Goal: Transaction & Acquisition: Book appointment/travel/reservation

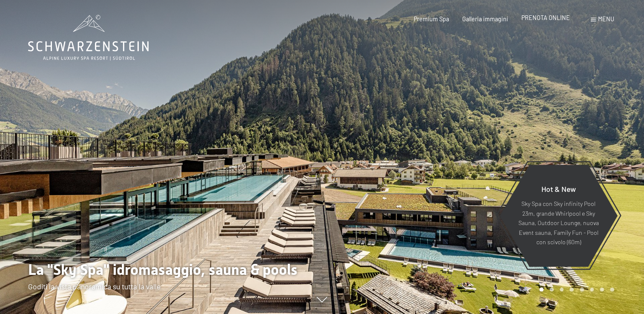
click at [544, 18] on span "PRENOTA ONLINE" at bounding box center [546, 17] width 49 height 7
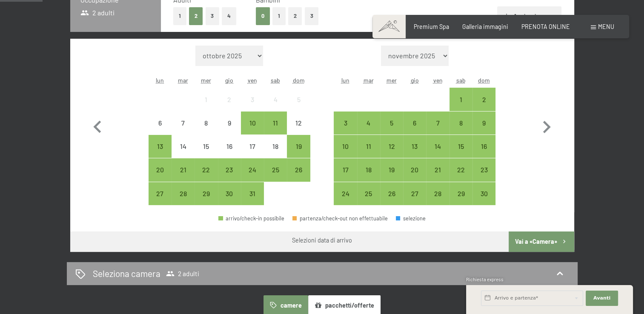
scroll to position [227, 0]
click at [543, 129] on icon "button" at bounding box center [546, 127] width 25 height 25
select select "[DATE]"
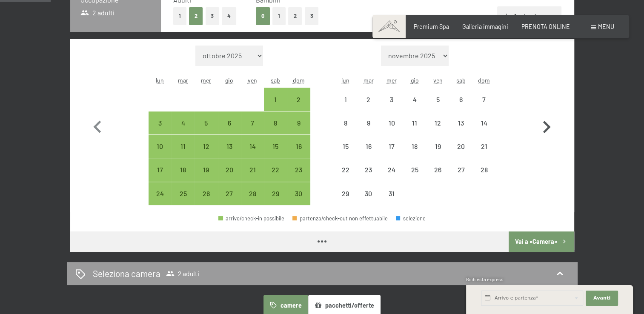
click at [543, 129] on icon "button" at bounding box center [546, 127] width 25 height 25
select select "[DATE]"
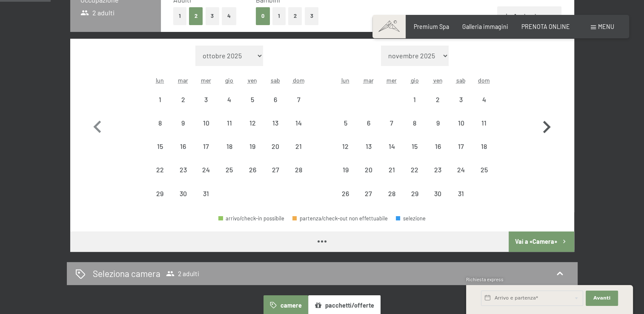
click at [543, 129] on icon "button" at bounding box center [546, 127] width 25 height 25
select select "[DATE]"
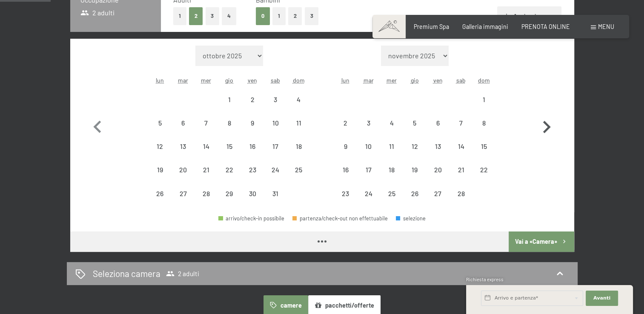
click at [543, 129] on icon "button" at bounding box center [546, 127] width 25 height 25
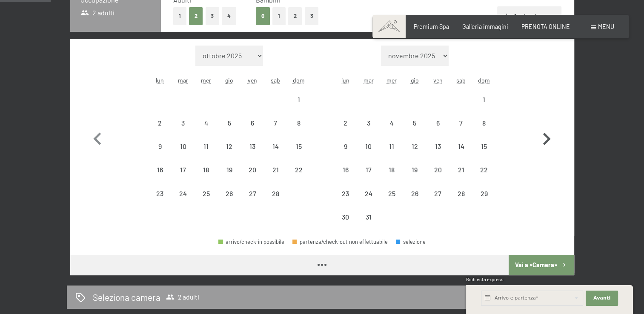
select select "[DATE]"
click at [543, 129] on icon "button" at bounding box center [546, 139] width 25 height 25
select select "[DATE]"
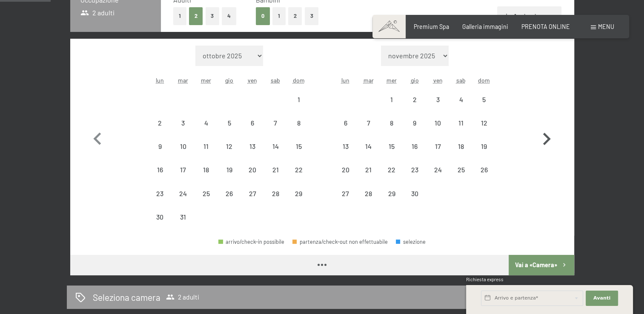
click at [543, 129] on icon "button" at bounding box center [546, 139] width 25 height 25
select select "[DATE]"
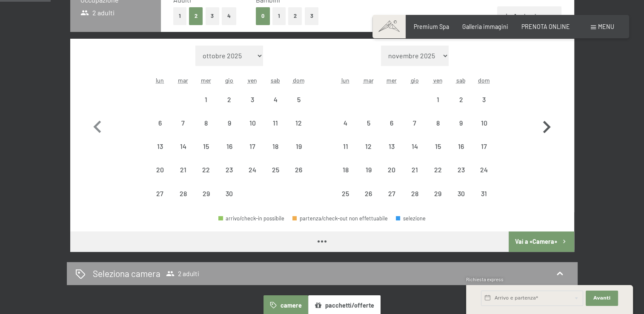
select select "[DATE]"
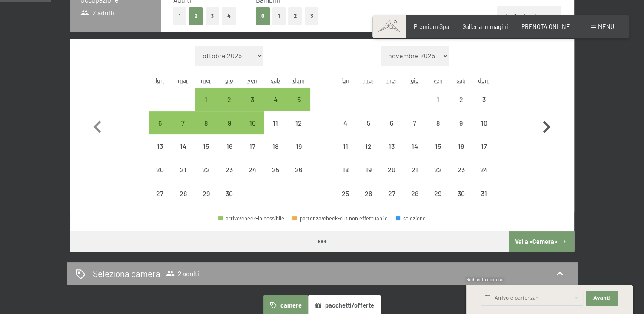
click at [543, 129] on icon "button" at bounding box center [546, 127] width 25 height 25
select select "[DATE]"
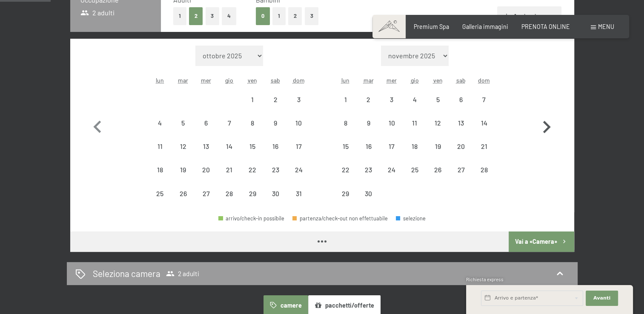
click at [543, 129] on icon "button" at bounding box center [546, 127] width 25 height 25
select select "[DATE]"
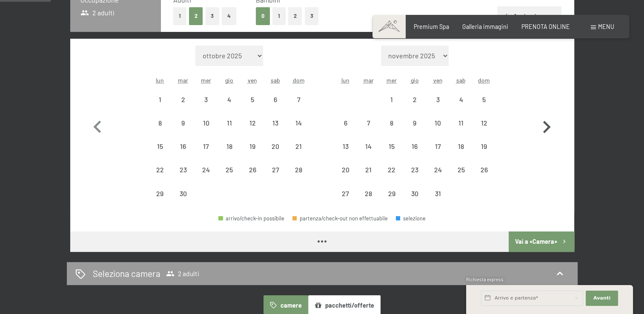
click at [543, 129] on icon "button" at bounding box center [546, 127] width 25 height 25
select select "[DATE]"
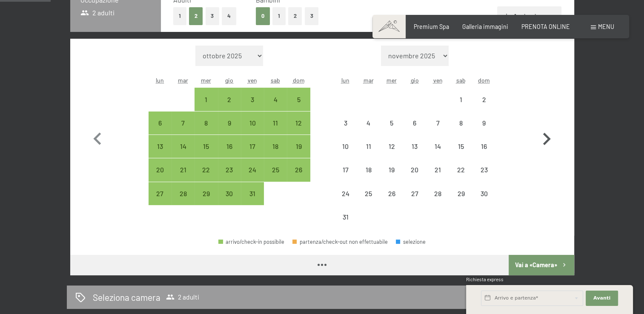
click at [543, 129] on icon "button" at bounding box center [546, 139] width 25 height 25
select select "[DATE]"
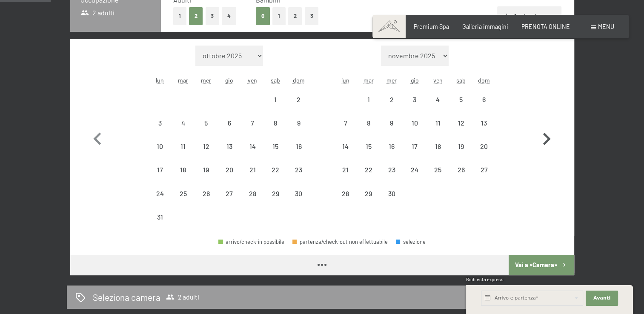
select select "[DATE]"
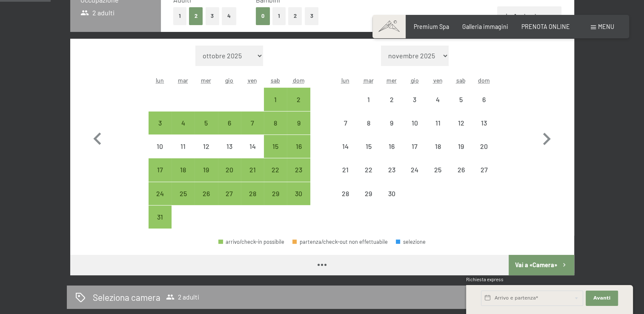
select select "[DATE]"
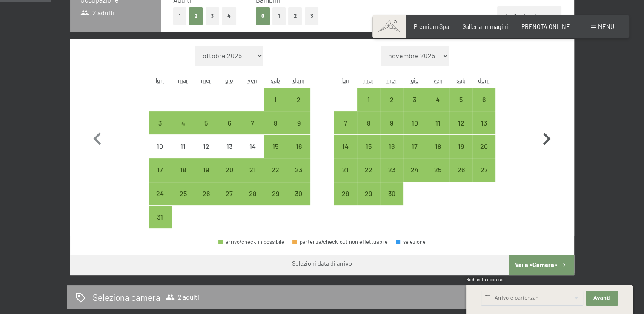
scroll to position [216, 0]
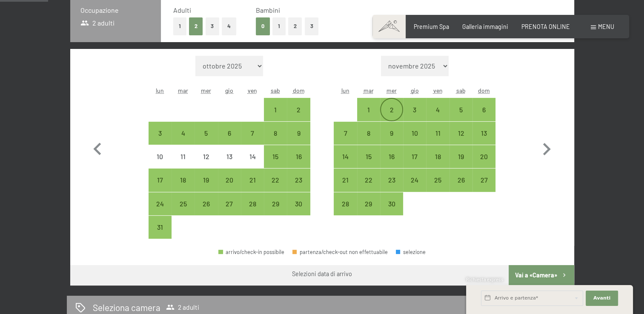
click at [389, 111] on div "2" at bounding box center [391, 116] width 21 height 21
select select "[DATE]"
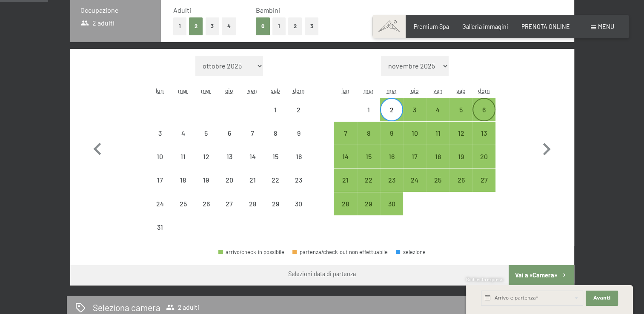
click at [485, 108] on div "6" at bounding box center [484, 116] width 21 height 21
select select "[DATE]"
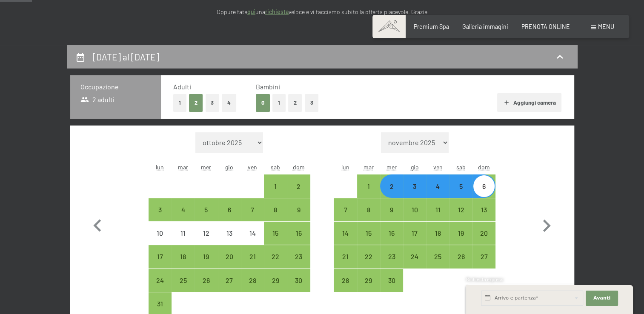
scroll to position [140, 0]
click at [372, 187] on div "1" at bounding box center [368, 193] width 21 height 21
select select "[DATE]"
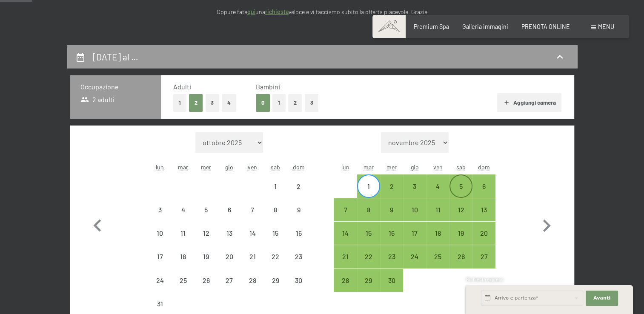
click at [458, 189] on div "5" at bounding box center [461, 193] width 21 height 21
select select "[DATE]"
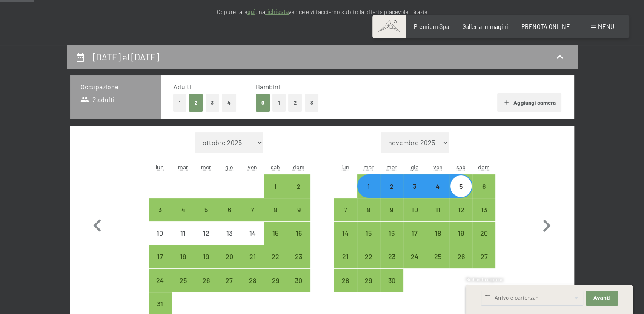
scroll to position [148, 0]
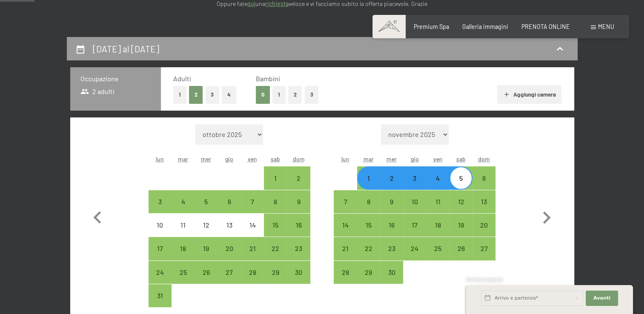
click at [313, 97] on button "3" at bounding box center [312, 94] width 14 height 17
select select "[DATE]"
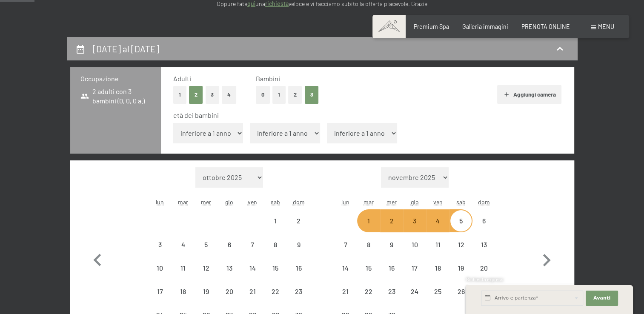
select select "[DATE]"
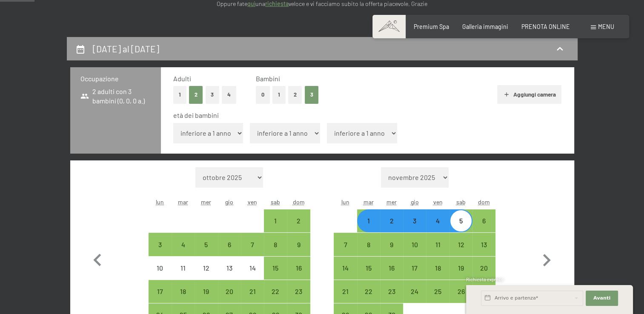
click at [233, 132] on select "inferiore a 1 anno 1 anno 2 anni 3 anni 4 anni 5 anni 6 anni 7 anni 8 anni 9 an…" at bounding box center [208, 133] width 70 height 20
select select "4"
click at [173, 123] on select "inferiore a 1 anno 1 anno 2 anni 3 anni 4 anni 5 anni 6 anni 7 anni 8 anni 9 an…" at bounding box center [208, 133] width 70 height 20
select select "[DATE]"
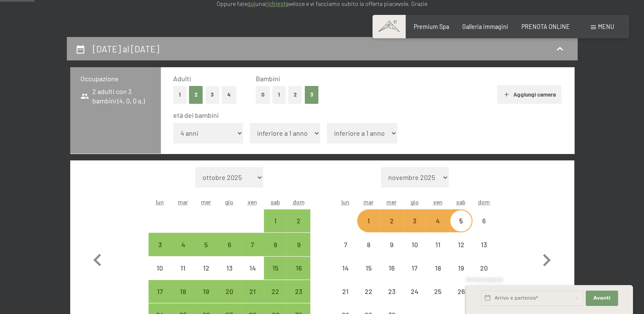
select select "[DATE]"
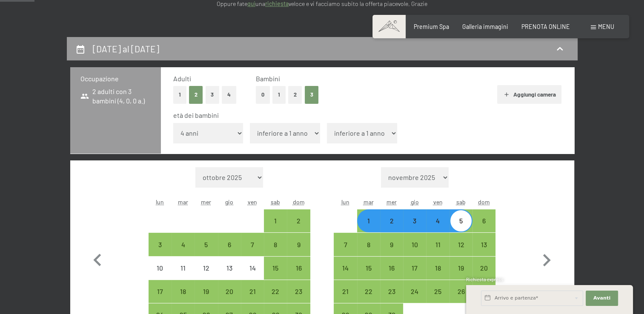
click at [299, 132] on select "inferiore a 1 anno 1 anno 2 anni 3 anni 4 anni 5 anni 6 anni 7 anni 8 anni 9 an…" at bounding box center [285, 133] width 70 height 20
select select "7"
click at [250, 123] on select "inferiore a 1 anno 1 anno 2 anni 3 anni 4 anni 5 anni 6 anni 7 anni 8 anni 9 an…" at bounding box center [285, 133] width 70 height 20
select select "[DATE]"
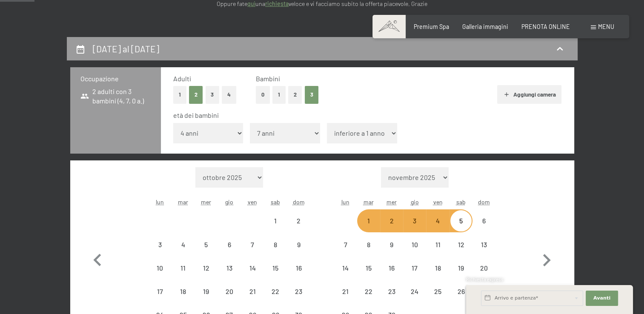
click at [335, 135] on select "inferiore a 1 anno 1 anno 2 anni 3 anni 4 anni 5 anni 6 anni 7 anni 8 anni 9 an…" at bounding box center [362, 133] width 70 height 20
select select "[DATE]"
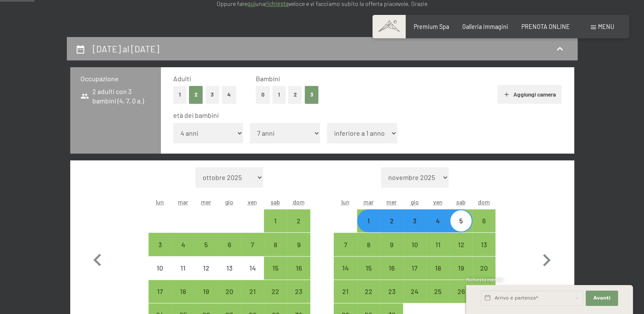
select select "15"
click at [327, 123] on select "inferiore a 1 anno 1 anno 2 anni 3 anni 4 anni 5 anni 6 anni 7 anni 8 anni 9 an…" at bounding box center [362, 133] width 70 height 20
select select "[DATE]"
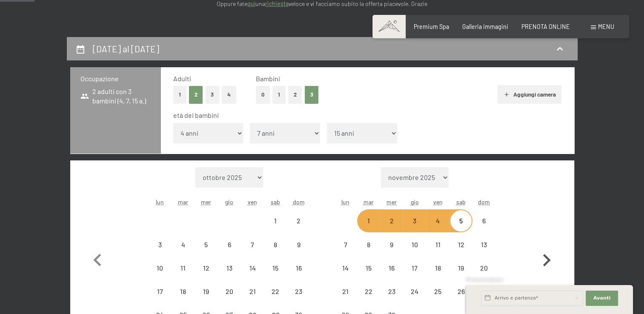
select select "[DATE]"
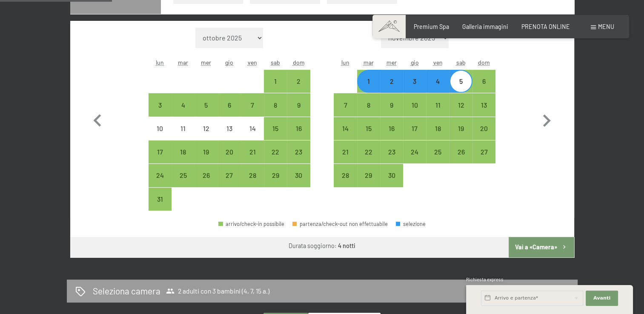
scroll to position [289, 0]
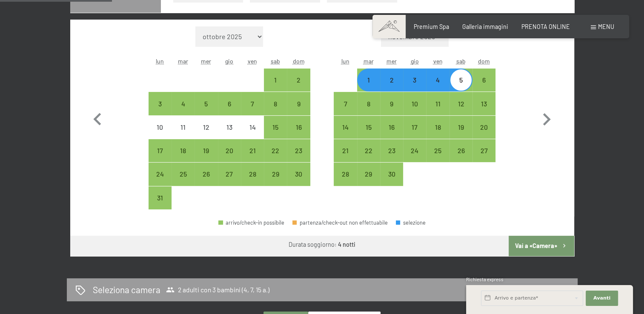
drag, startPoint x: 623, startPoint y: 225, endPoint x: 554, endPoint y: 250, distance: 74.2
click at [554, 250] on button "Vai a «Camera»" at bounding box center [541, 246] width 65 height 20
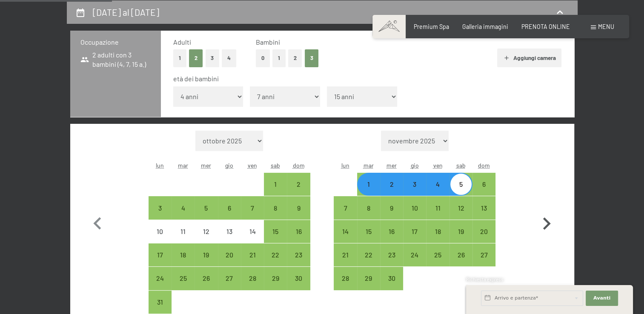
select select "[DATE]"
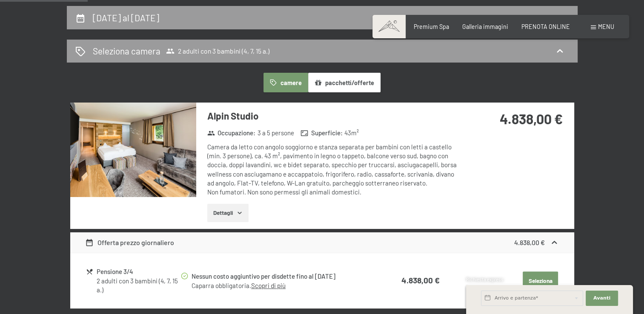
scroll to position [179, 0]
click at [235, 212] on button "Dettagli" at bounding box center [227, 213] width 41 height 19
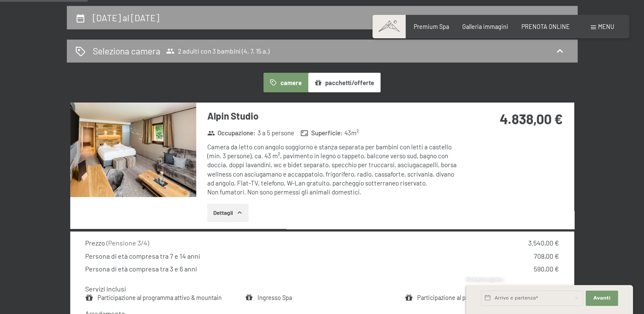
click at [195, 166] on img at bounding box center [133, 150] width 126 height 95
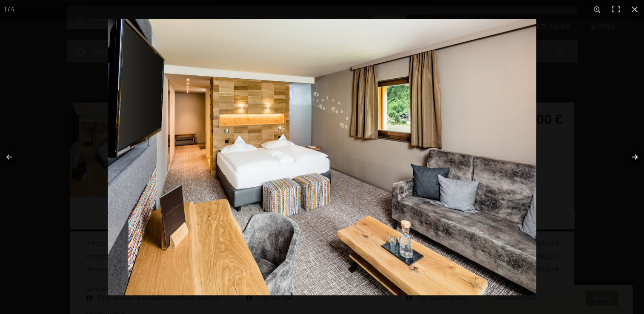
click at [633, 158] on button "button" at bounding box center [629, 157] width 30 height 43
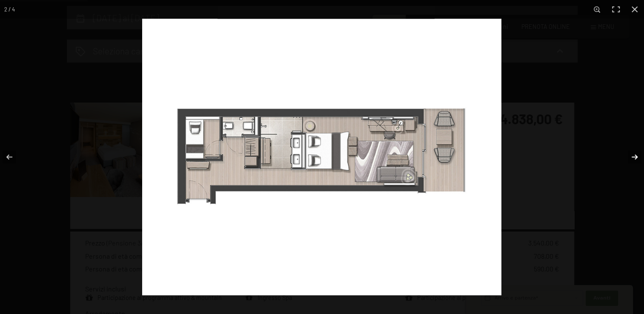
click at [633, 158] on button "button" at bounding box center [629, 157] width 30 height 43
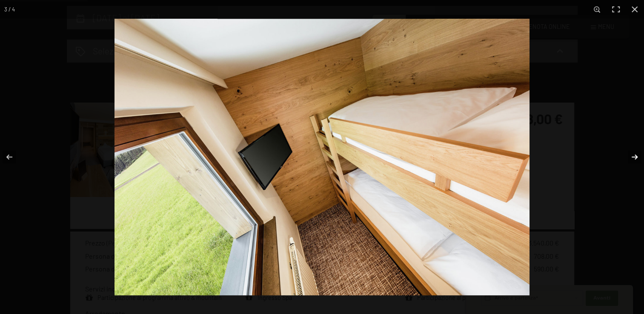
click at [633, 158] on button "button" at bounding box center [629, 157] width 30 height 43
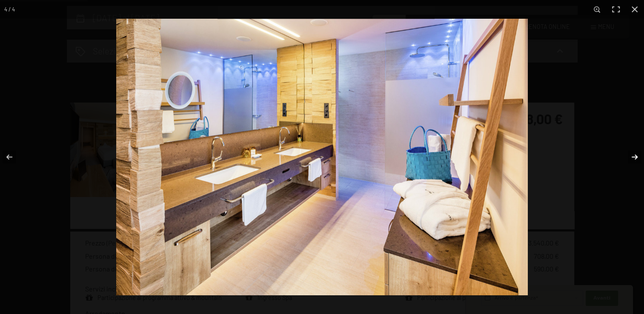
click at [633, 158] on button "button" at bounding box center [629, 157] width 30 height 43
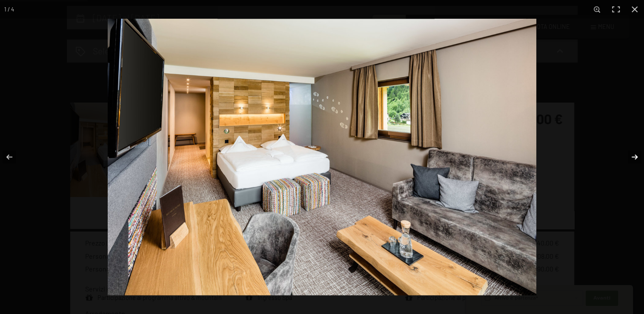
click at [633, 158] on button "button" at bounding box center [629, 157] width 30 height 43
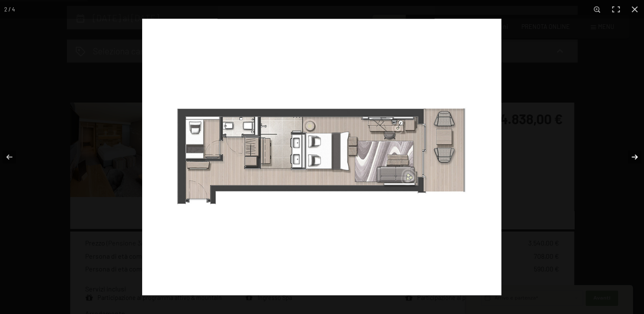
click at [633, 158] on button "button" at bounding box center [629, 157] width 30 height 43
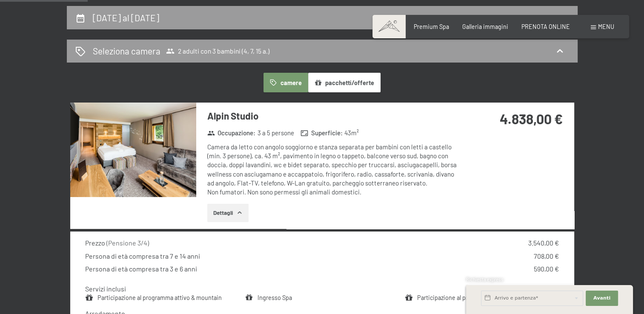
click at [0, 0] on button "button" at bounding box center [0, 0] width 0 height 0
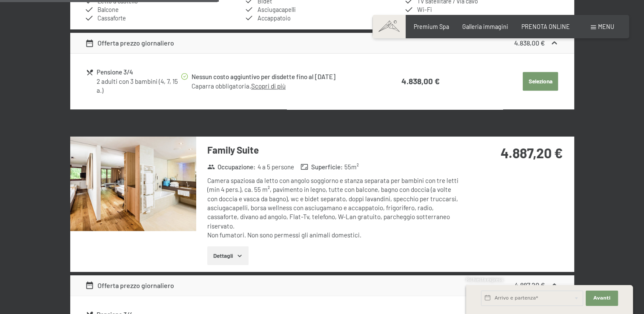
scroll to position [528, 0]
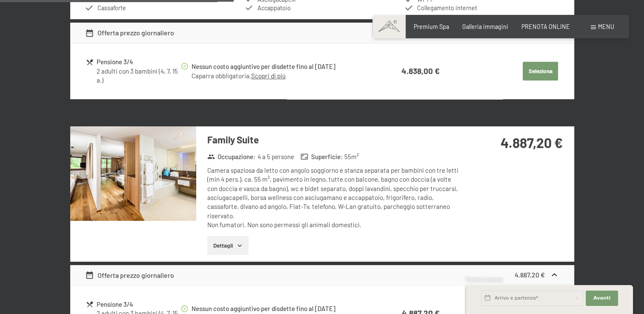
click at [283, 181] on span "Consenso marketing*" at bounding box center [272, 181] width 64 height 9
click at [235, 181] on input "Consenso marketing*" at bounding box center [231, 181] width 9 height 9
checkbox input "false"
click at [195, 161] on img at bounding box center [133, 173] width 126 height 95
click at [0, 0] on button "button" at bounding box center [0, 0] width 0 height 0
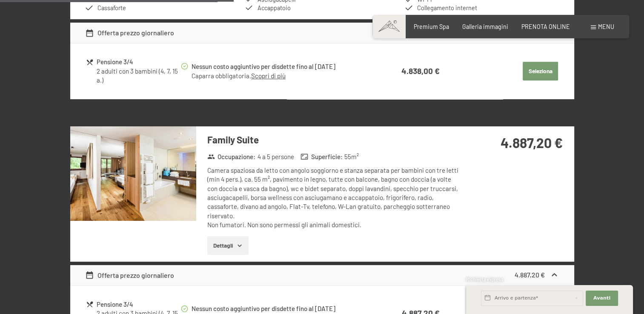
click at [129, 173] on img at bounding box center [133, 173] width 126 height 95
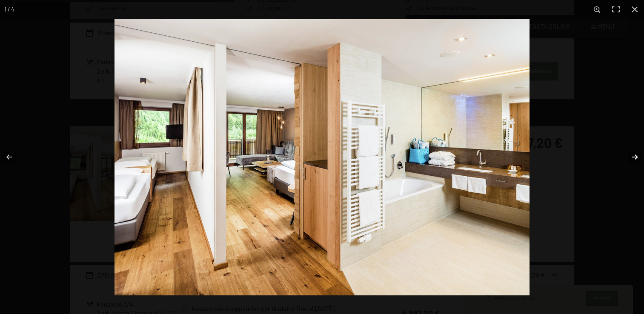
click at [633, 155] on button "button" at bounding box center [629, 157] width 30 height 43
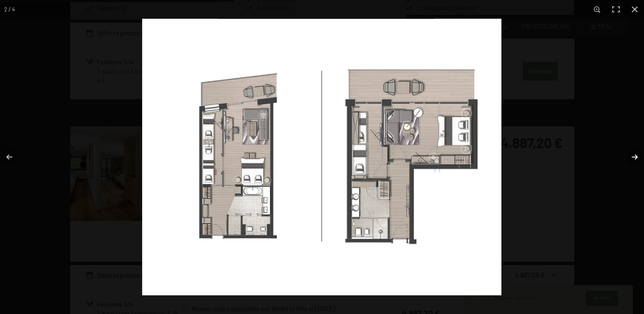
click at [633, 155] on button "button" at bounding box center [629, 157] width 30 height 43
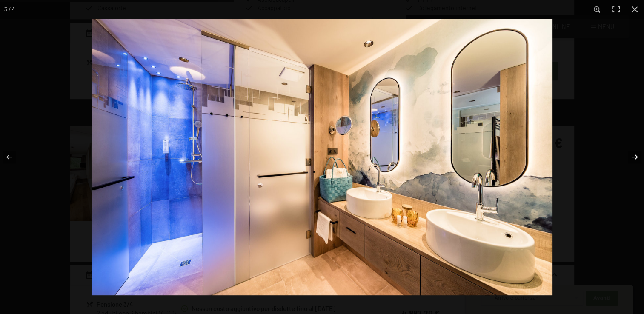
click at [633, 155] on button "button" at bounding box center [629, 157] width 30 height 43
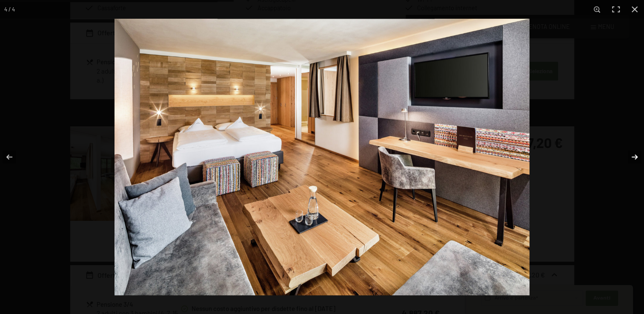
click at [633, 155] on button "button" at bounding box center [629, 157] width 30 height 43
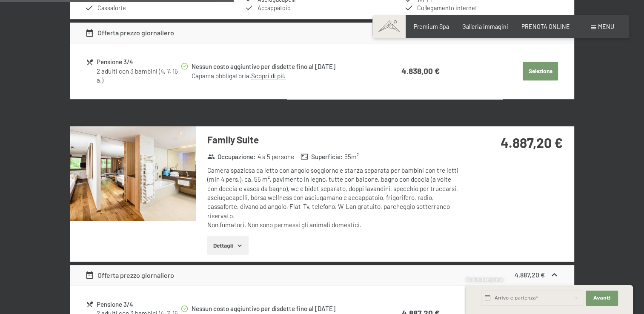
click at [0, 0] on button "button" at bounding box center [0, 0] width 0 height 0
click at [376, 187] on div "Camera spaziosa da letto con angolo soggiorno e stanza separata per bambini con…" at bounding box center [333, 197] width 253 height 63
click at [226, 253] on button "Dettagli" at bounding box center [227, 245] width 41 height 19
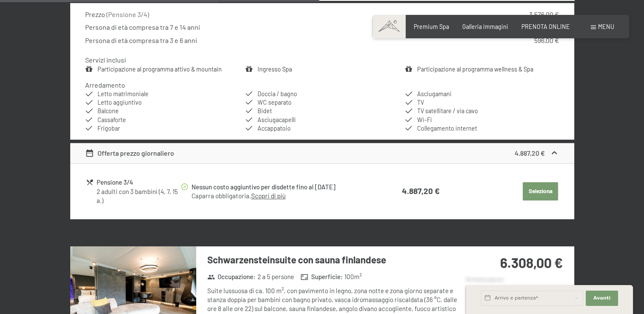
scroll to position [790, 0]
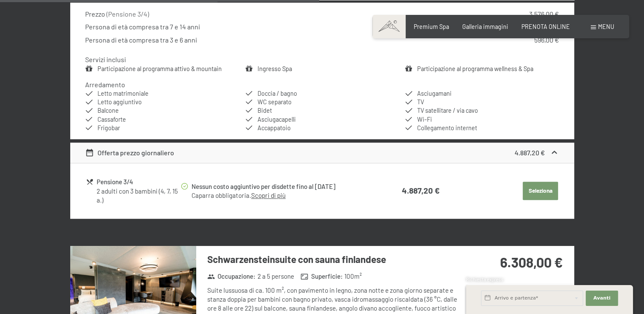
click at [542, 182] on button "Seleziona" at bounding box center [540, 191] width 35 height 19
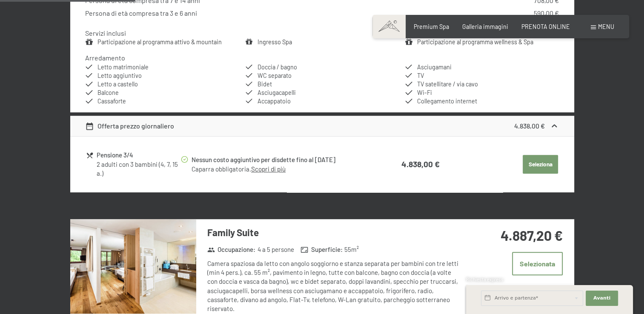
scroll to position [435, 0]
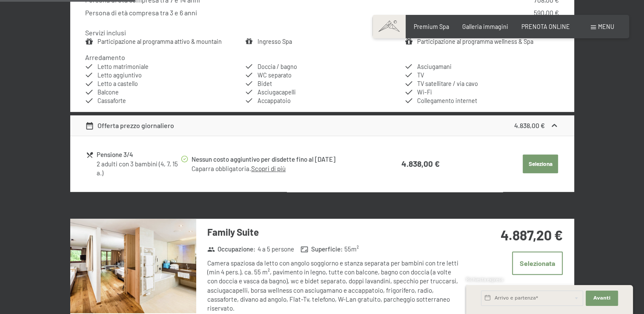
click at [534, 158] on button "Seleziona" at bounding box center [540, 164] width 35 height 19
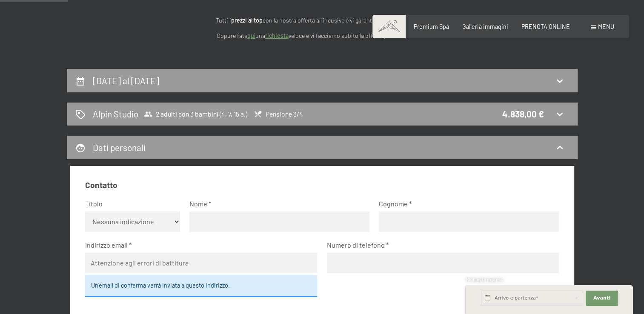
scroll to position [104, 0]
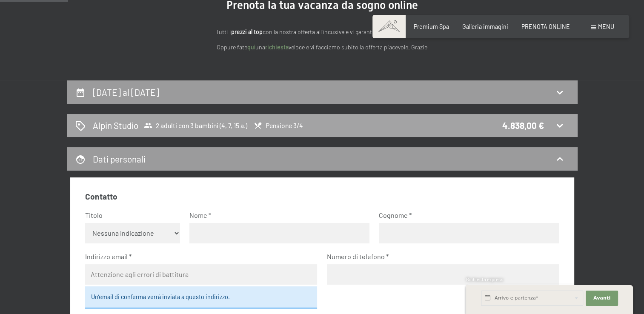
click at [557, 122] on icon at bounding box center [560, 126] width 10 height 10
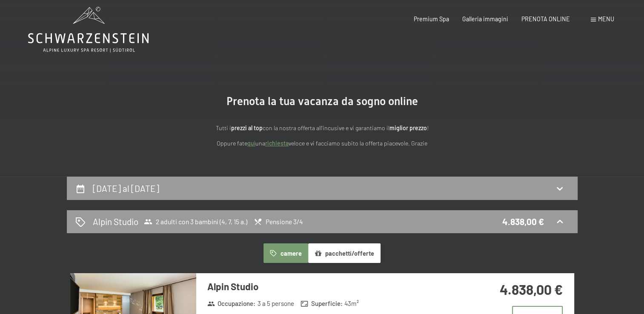
scroll to position [0, 0]
